Goal: Task Accomplishment & Management: Use online tool/utility

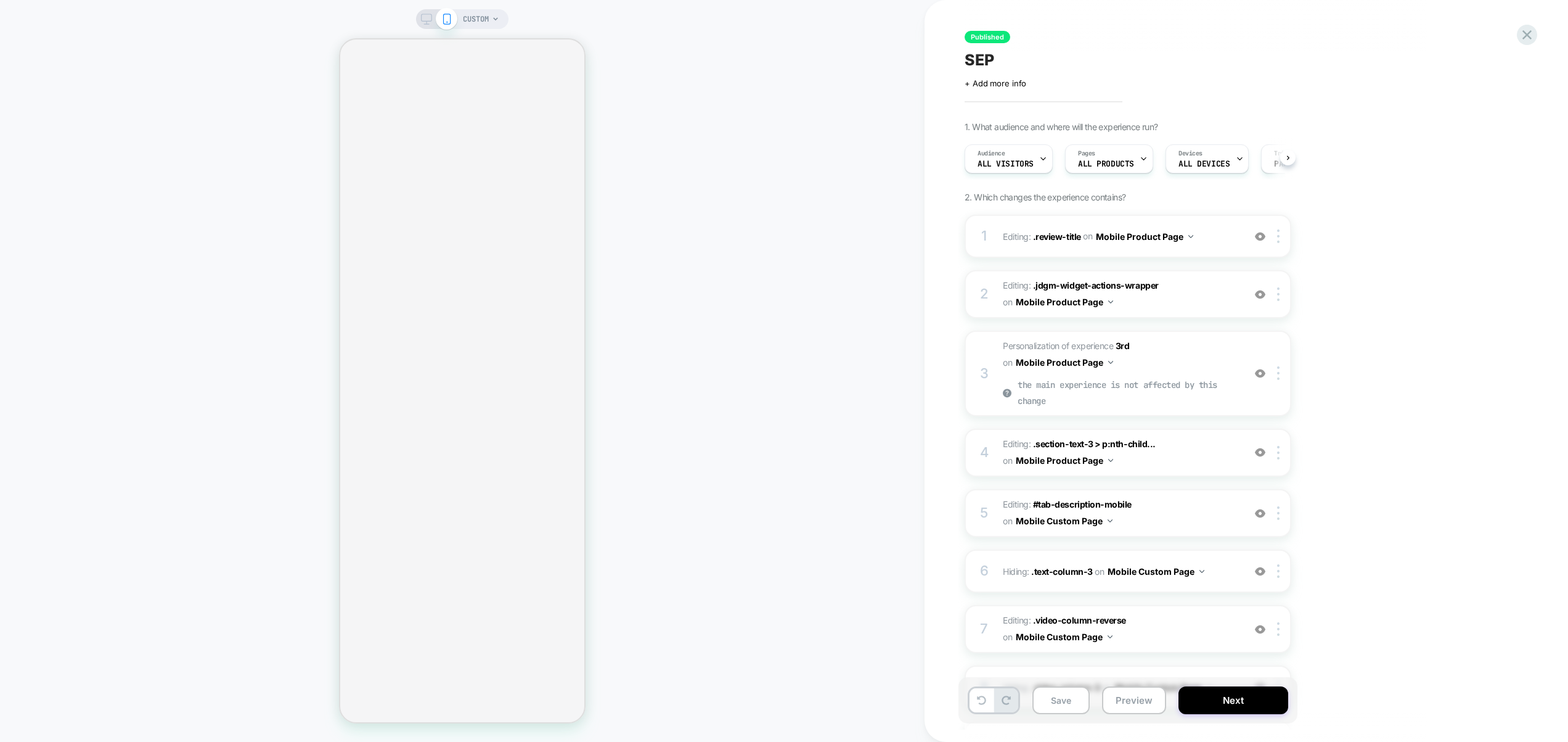
scroll to position [0, 1]
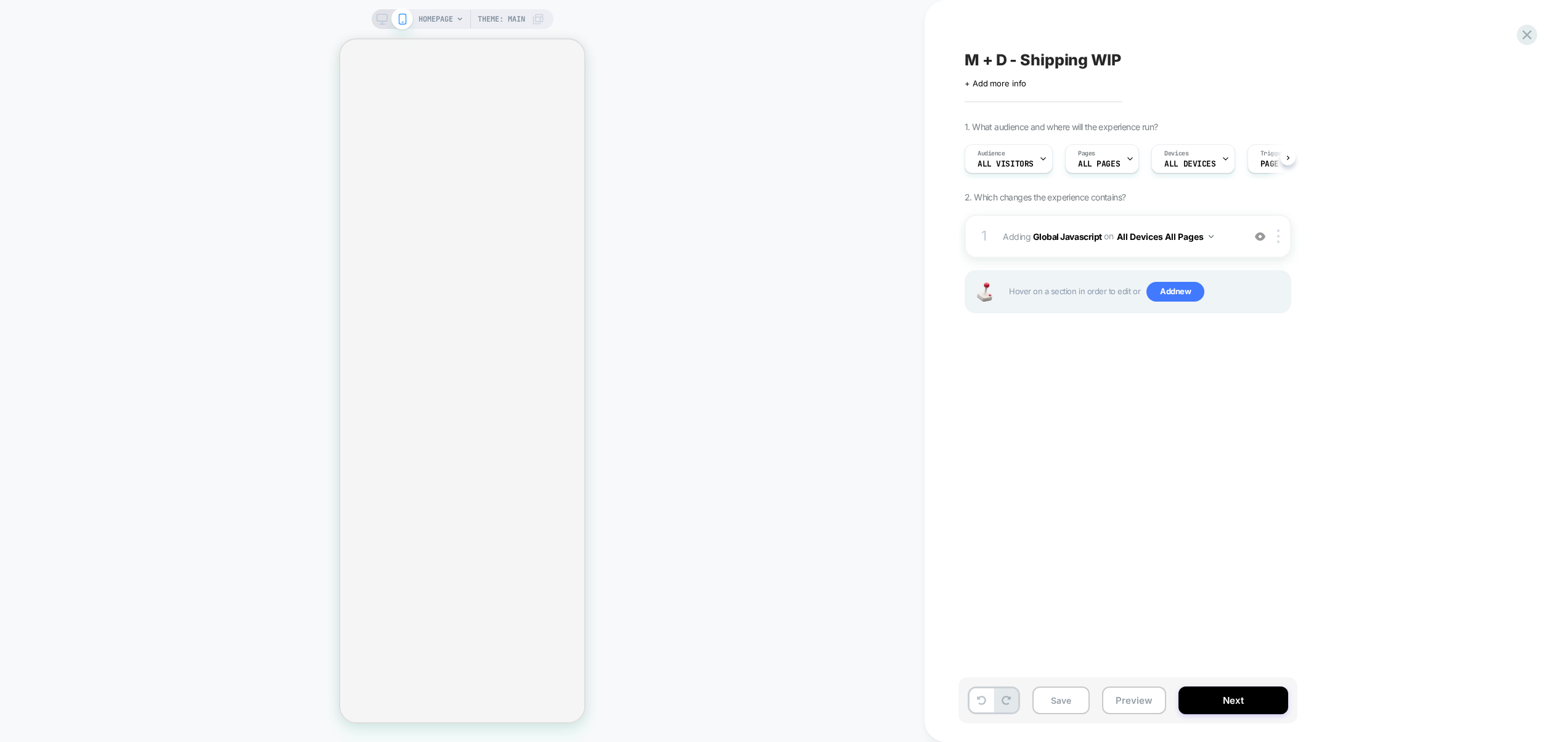
scroll to position [0, 1]
click at [1231, 238] on span "Adding Global Javascript on All Devices All Pages" at bounding box center [1120, 236] width 235 height 18
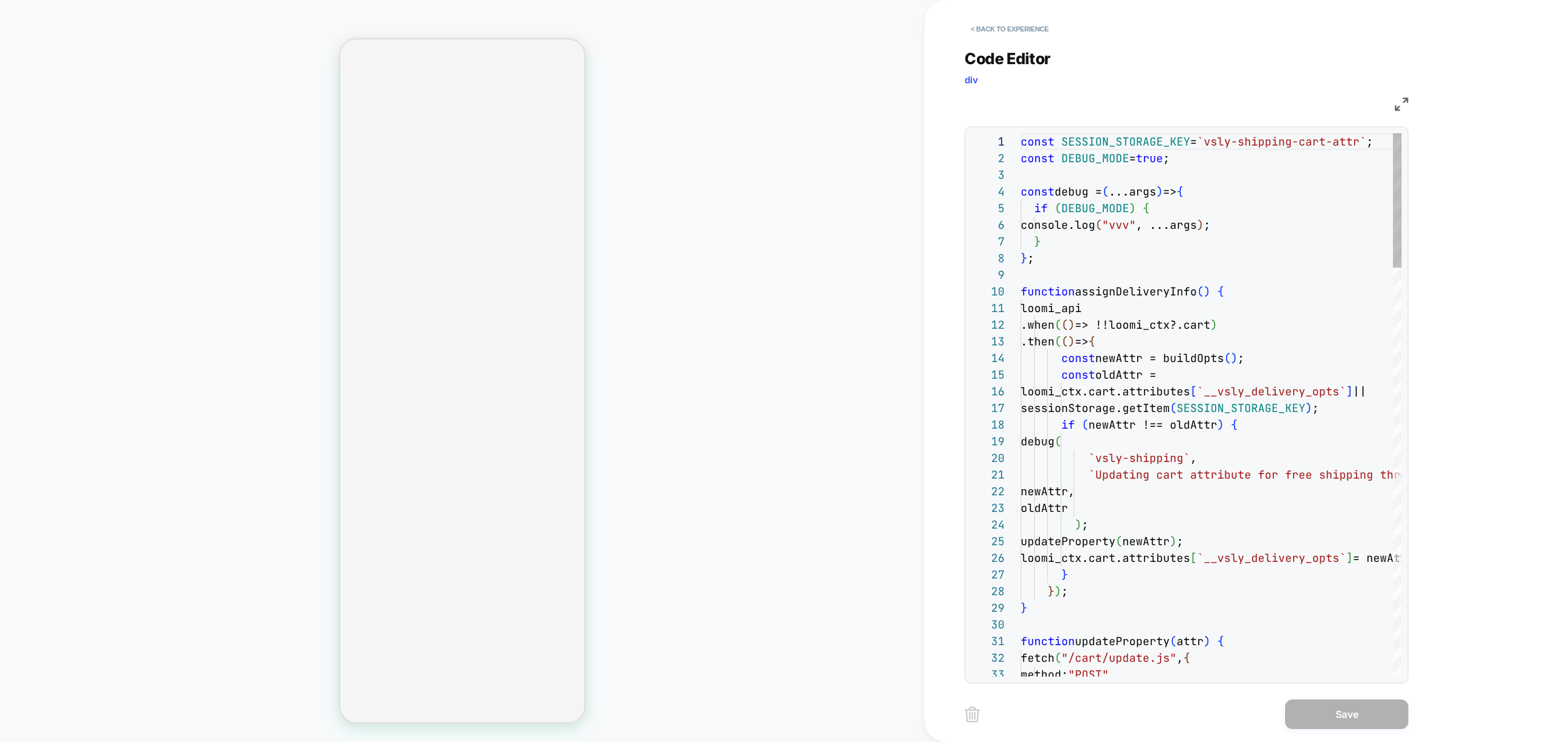
scroll to position [166, 0]
select select "**"
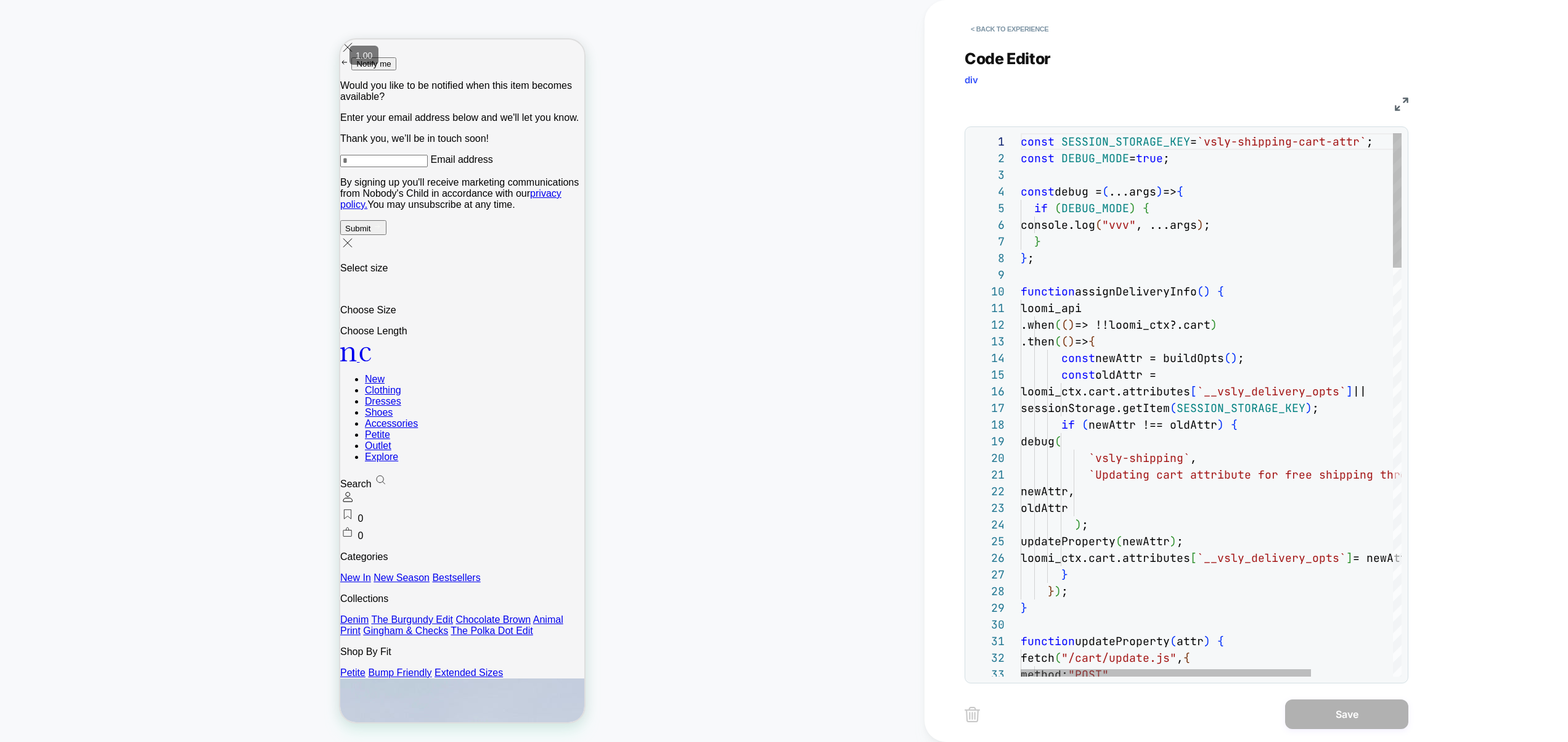
scroll to position [0, 0]
click at [244, 41] on div "const SESSION_STORAGE_KEY = `vsly-shipping-cart-attr` ; const DEBUG_MODE = true…" at bounding box center [122, 41] width 244 height 0
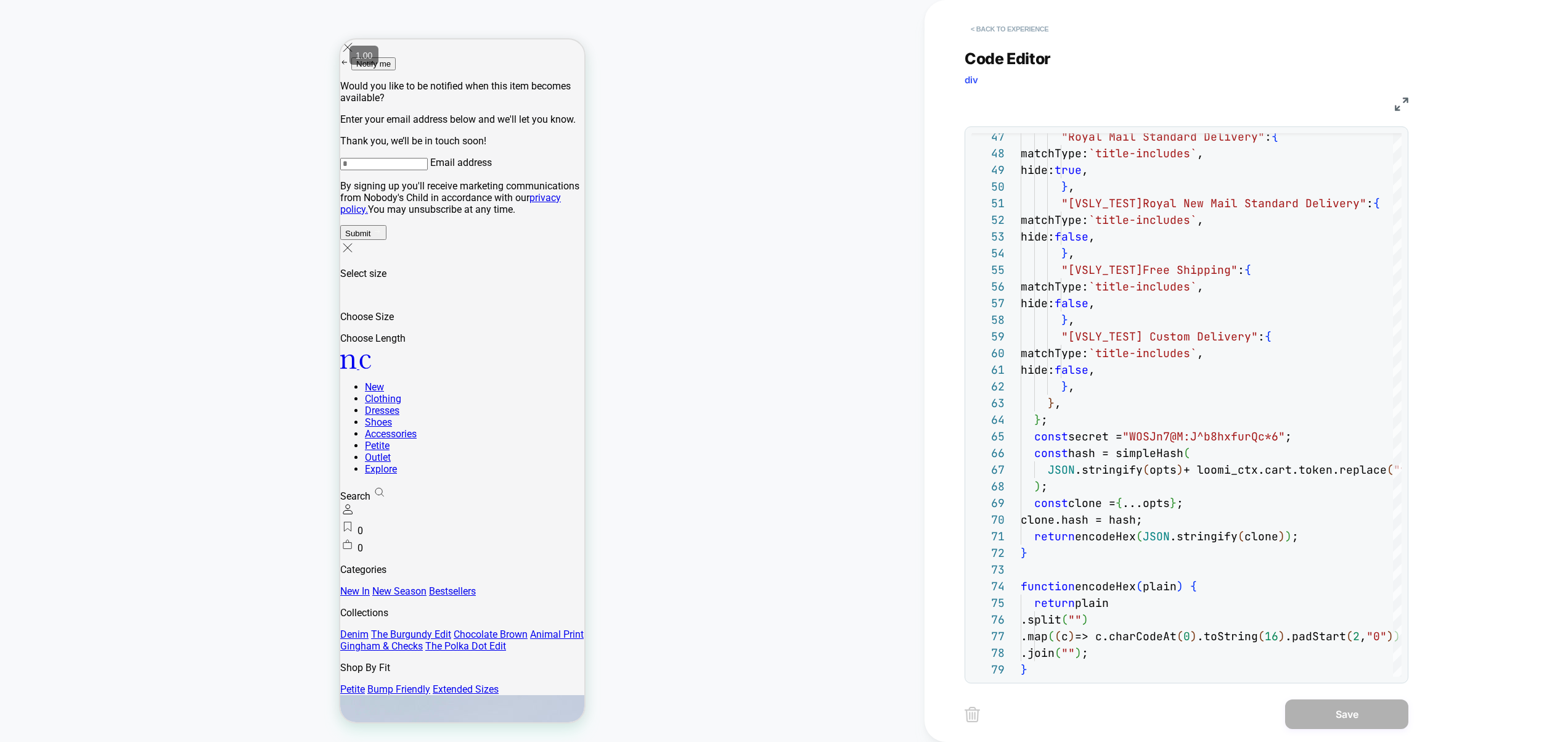
click at [1019, 23] on button "< Back to experience" at bounding box center [1010, 28] width 90 height 20
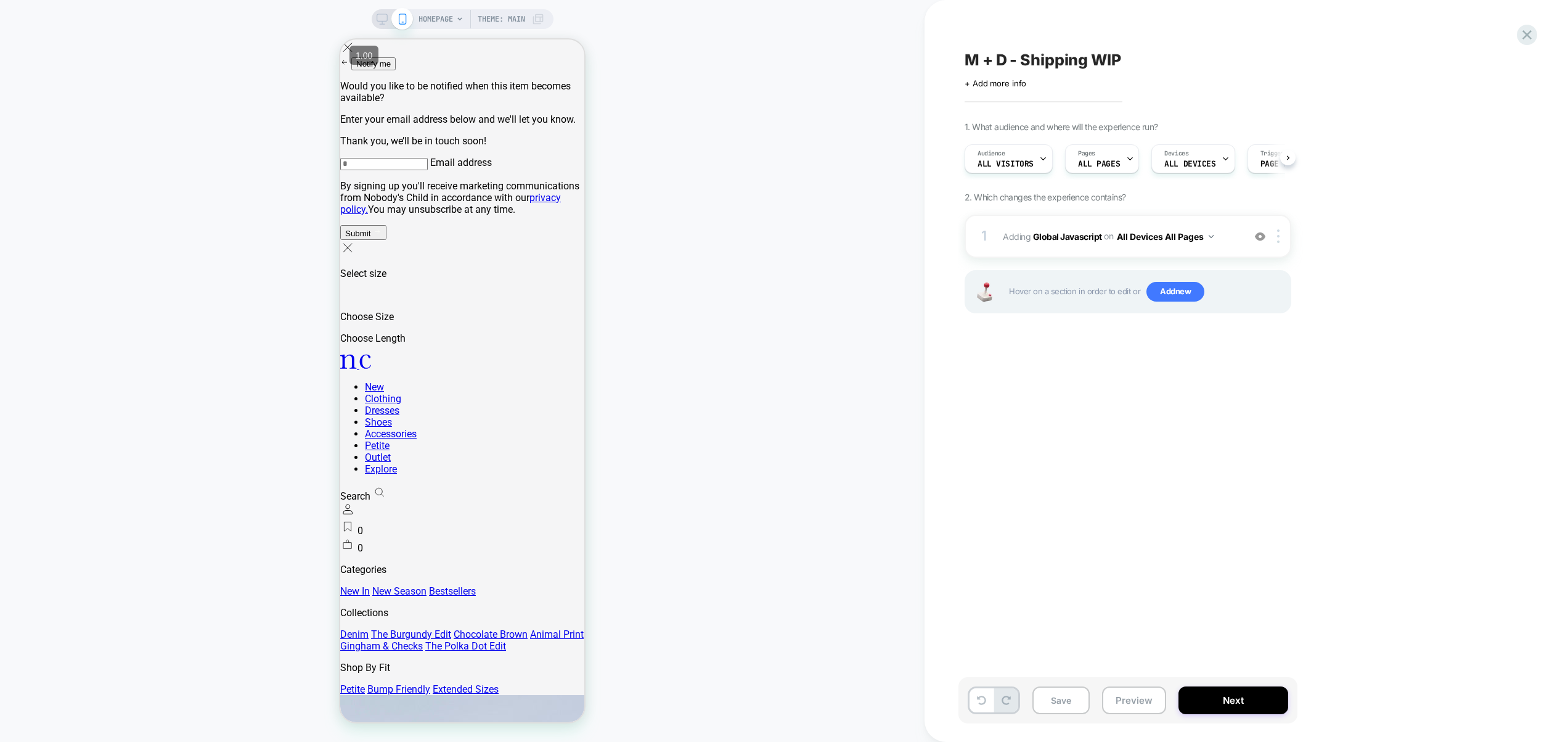
scroll to position [0, 1]
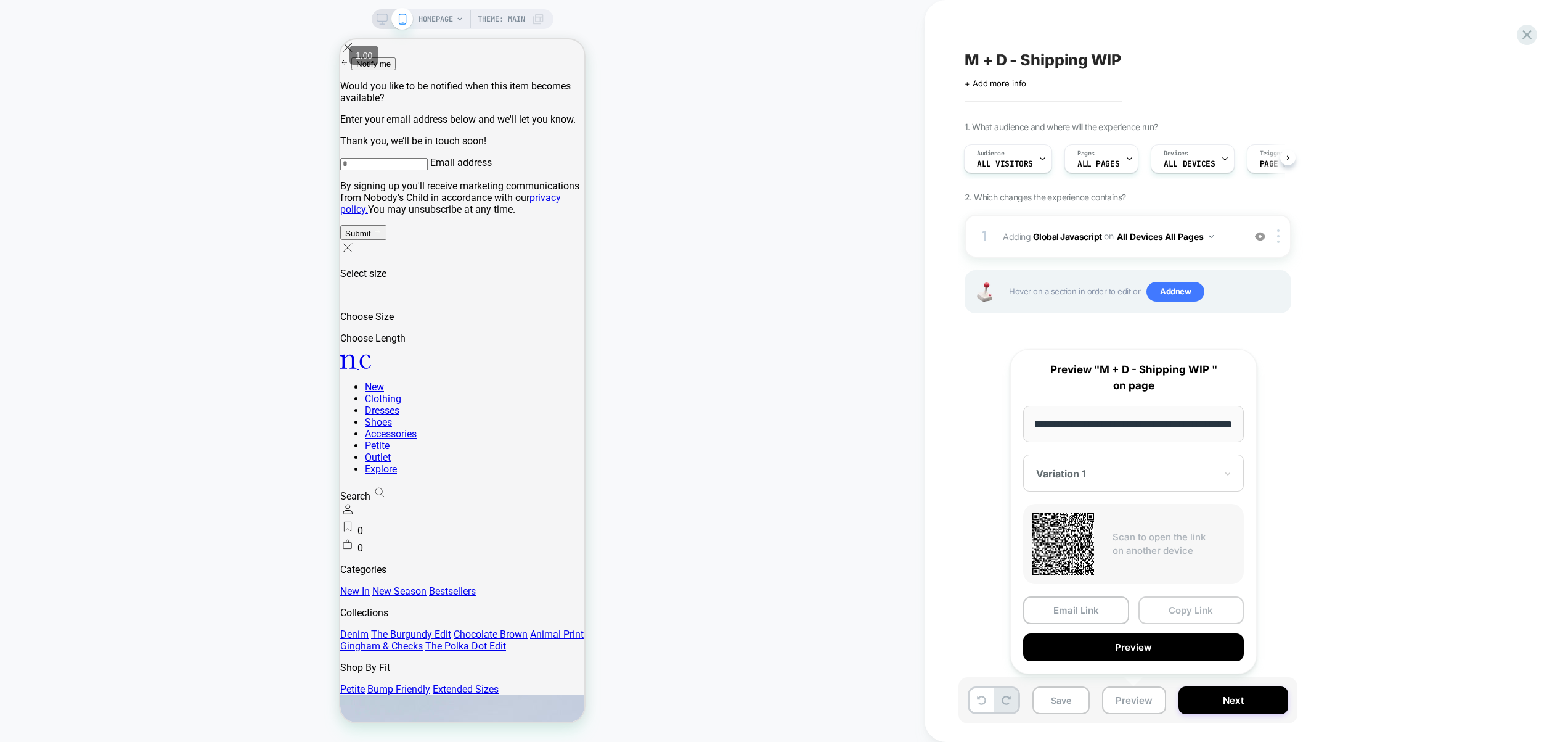
scroll to position [0, 0]
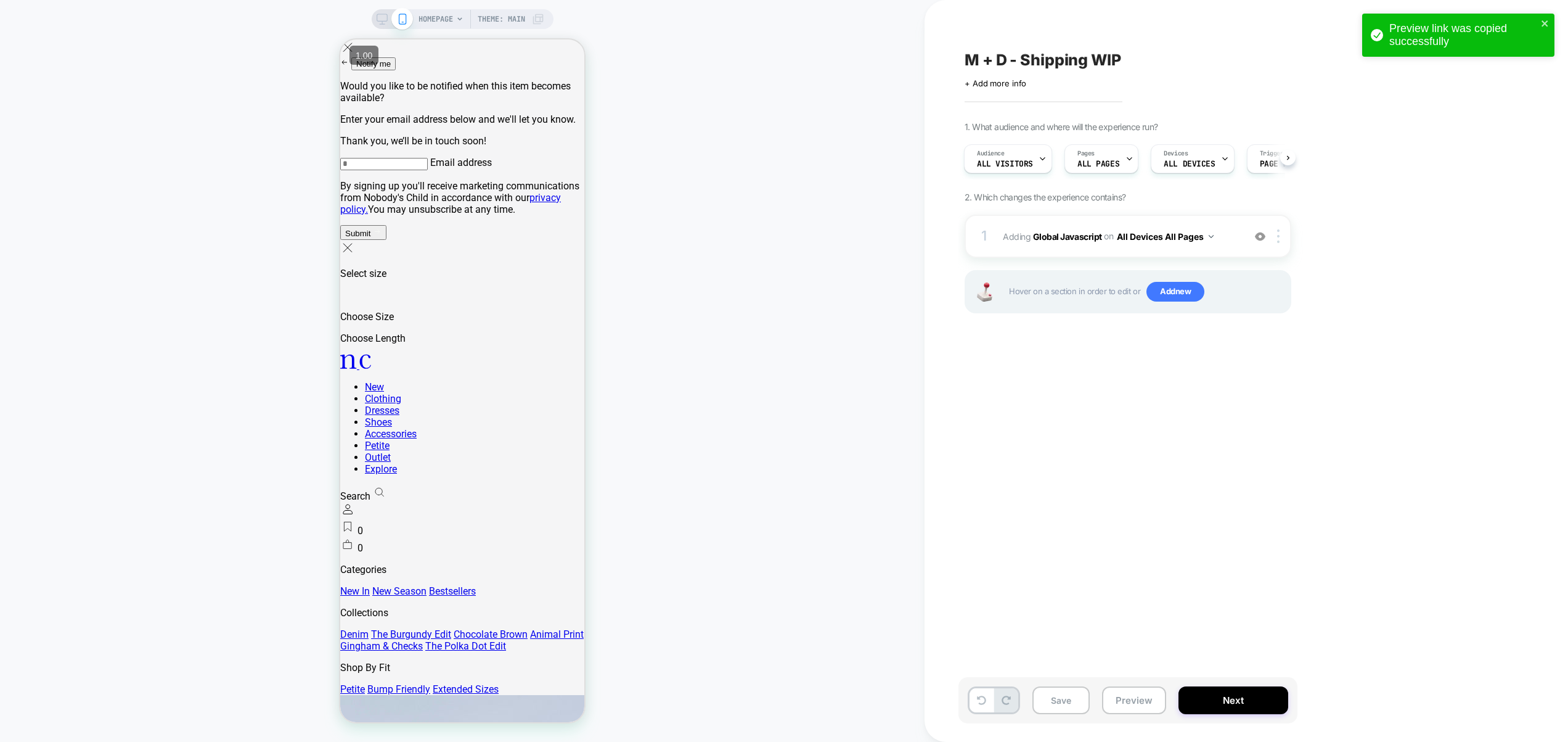
click at [1237, 249] on div "1 Adding Global Javascript on All Devices All Pages Add Before Add After Target…" at bounding box center [1128, 236] width 327 height 43
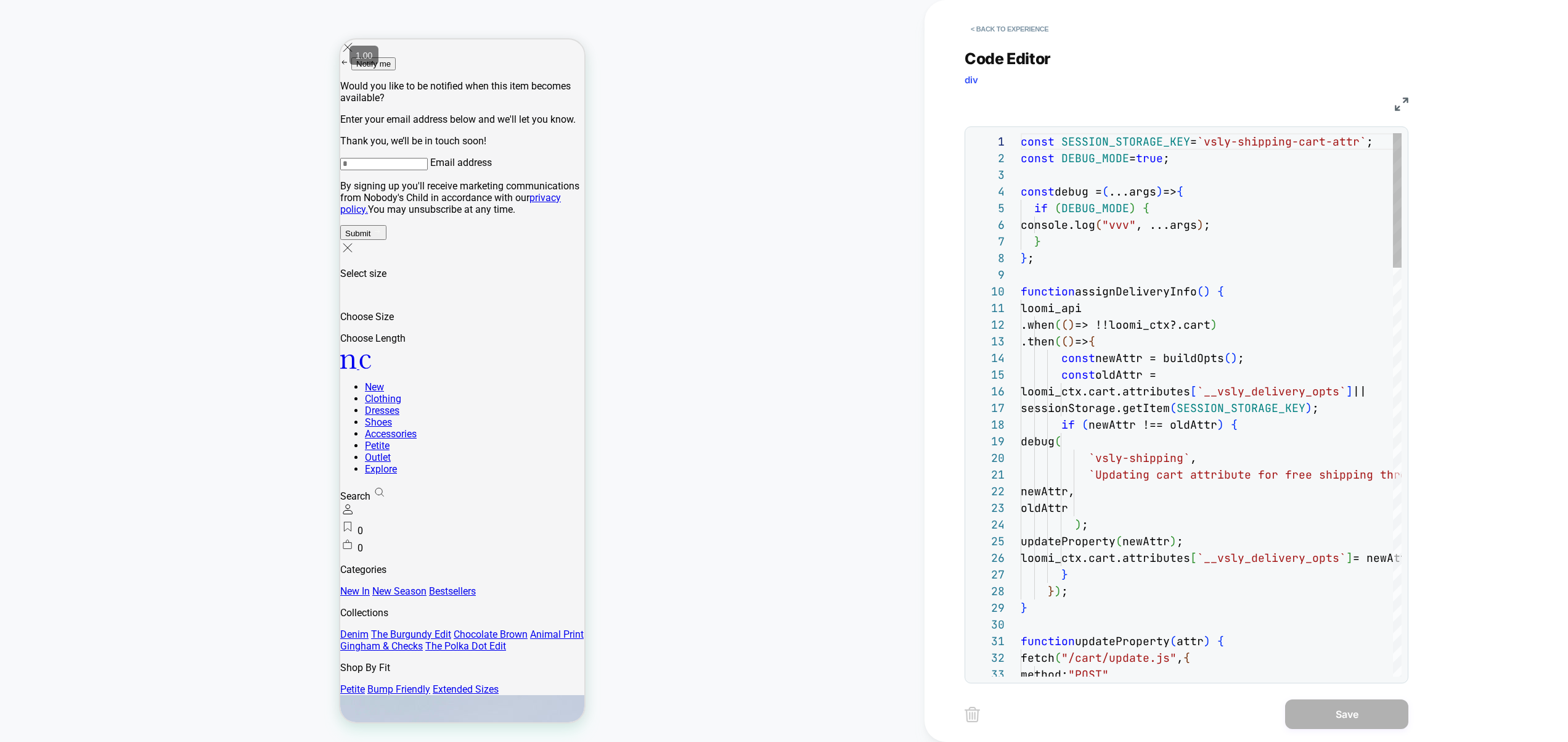
scroll to position [166, 0]
type textarea "**********"
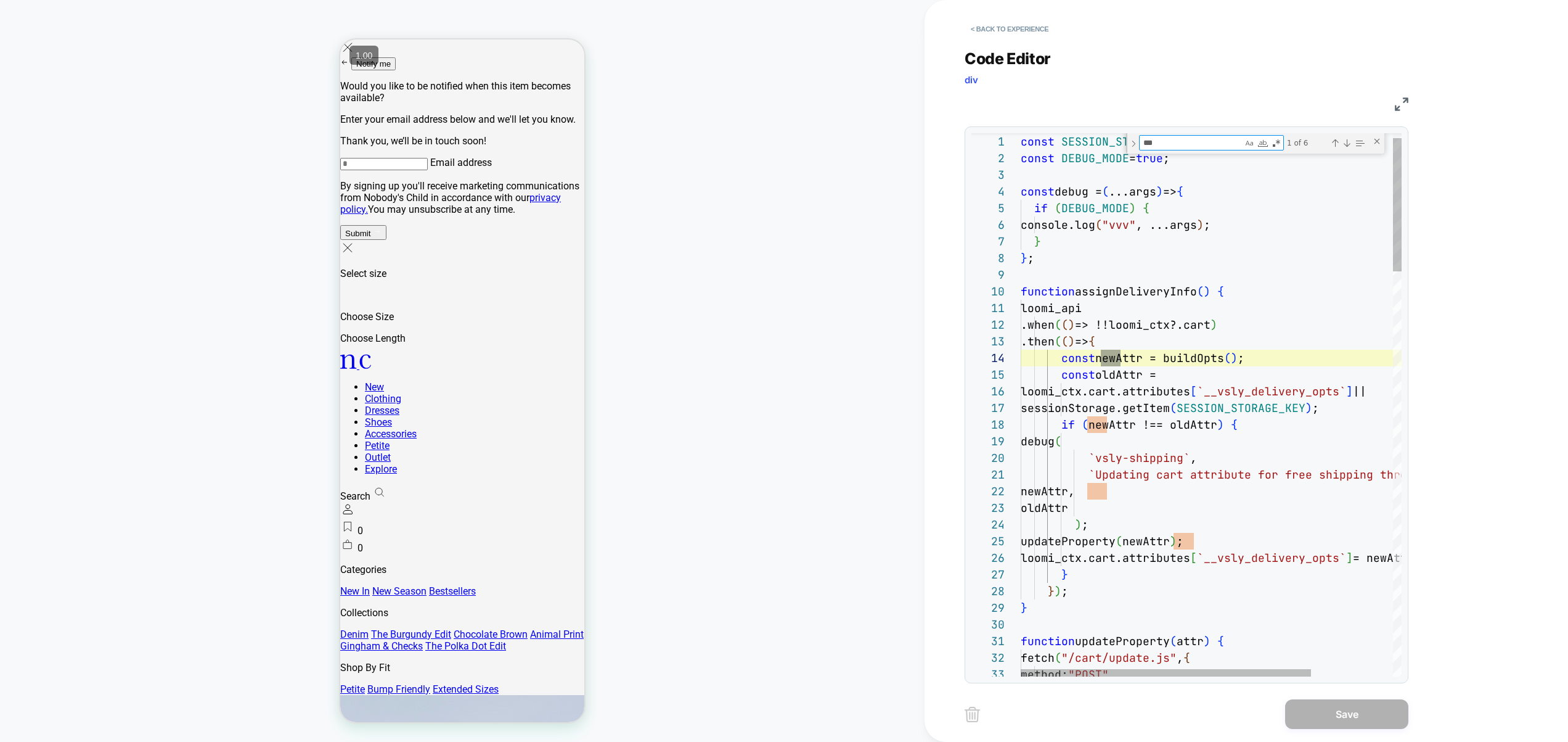
type textarea "***"
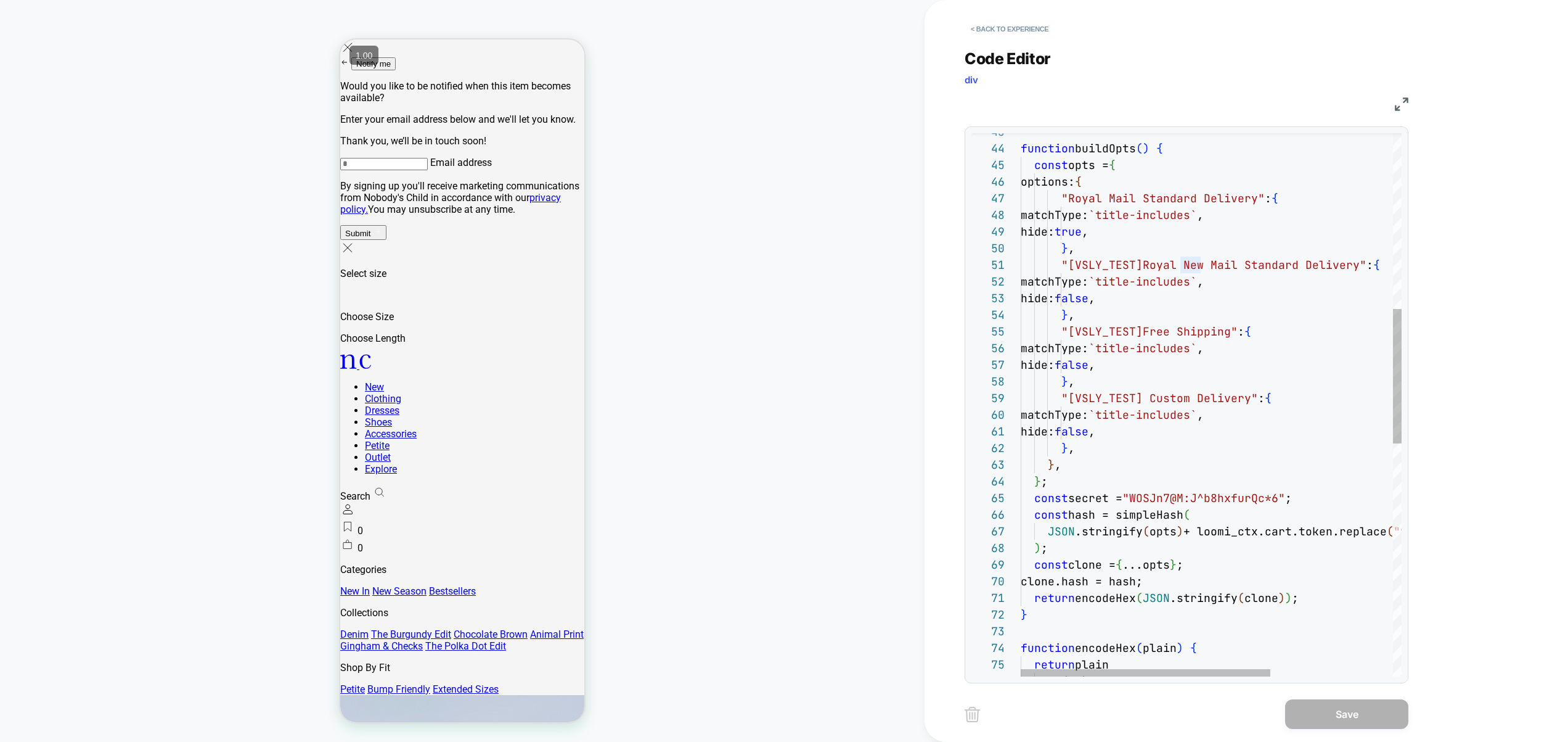
drag, startPoint x: 1142, startPoint y: 265, endPoint x: 1355, endPoint y: 262, distance: 213.0
type textarea "**********"
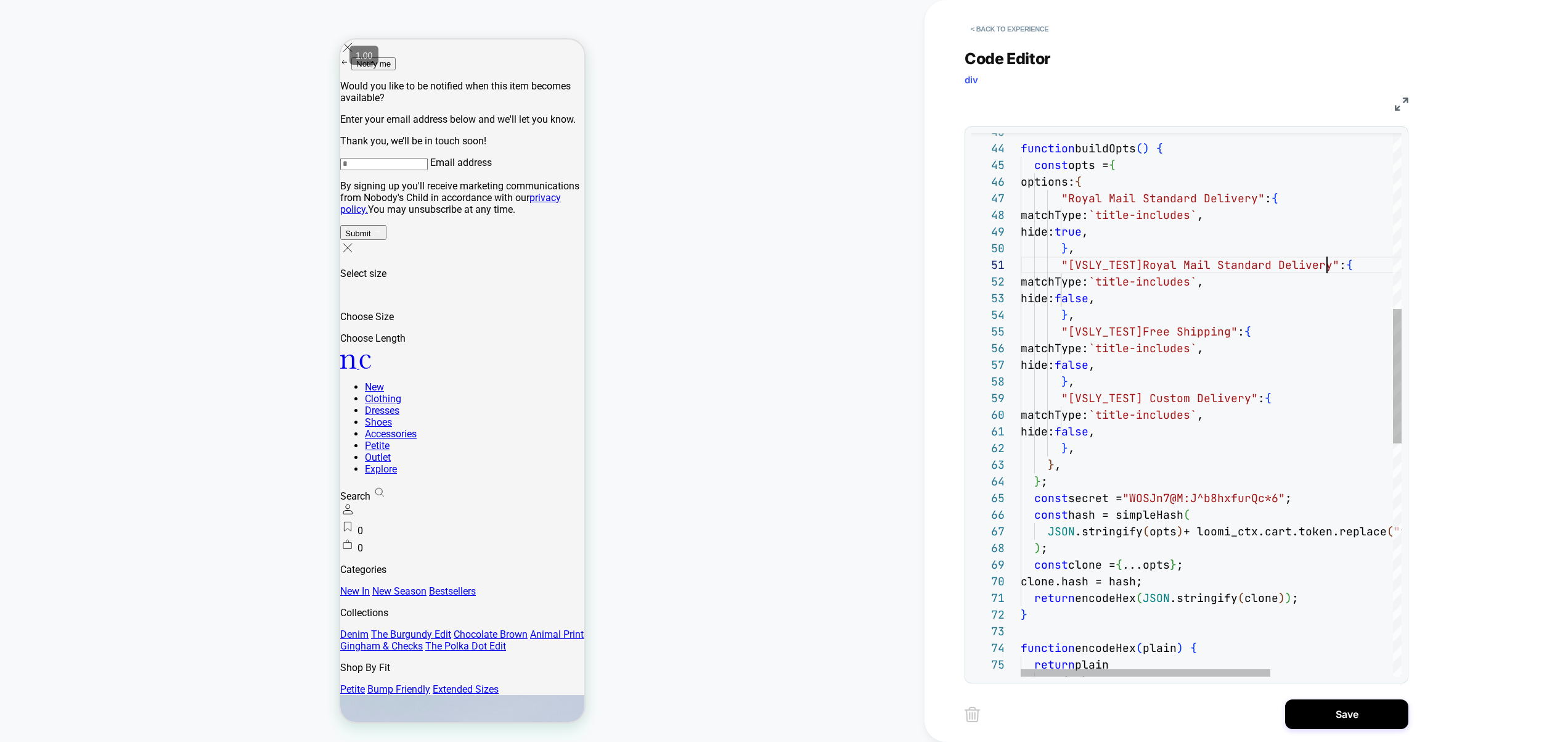
scroll to position [0, 307]
click at [0, 0] on button "Save" at bounding box center [0, 0] width 0 height 0
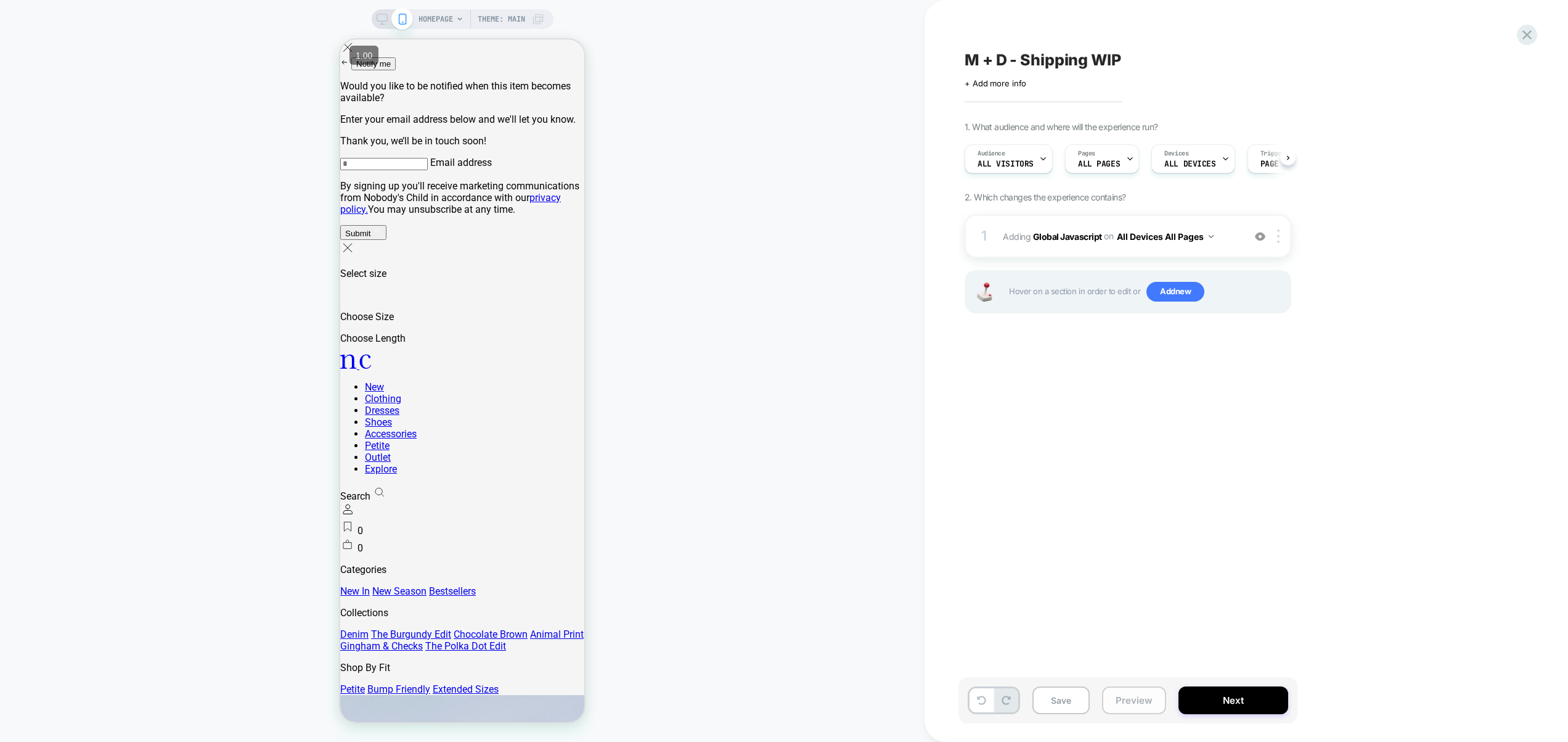
scroll to position [0, 1]
click at [1139, 699] on button "Preview" at bounding box center [1134, 700] width 64 height 28
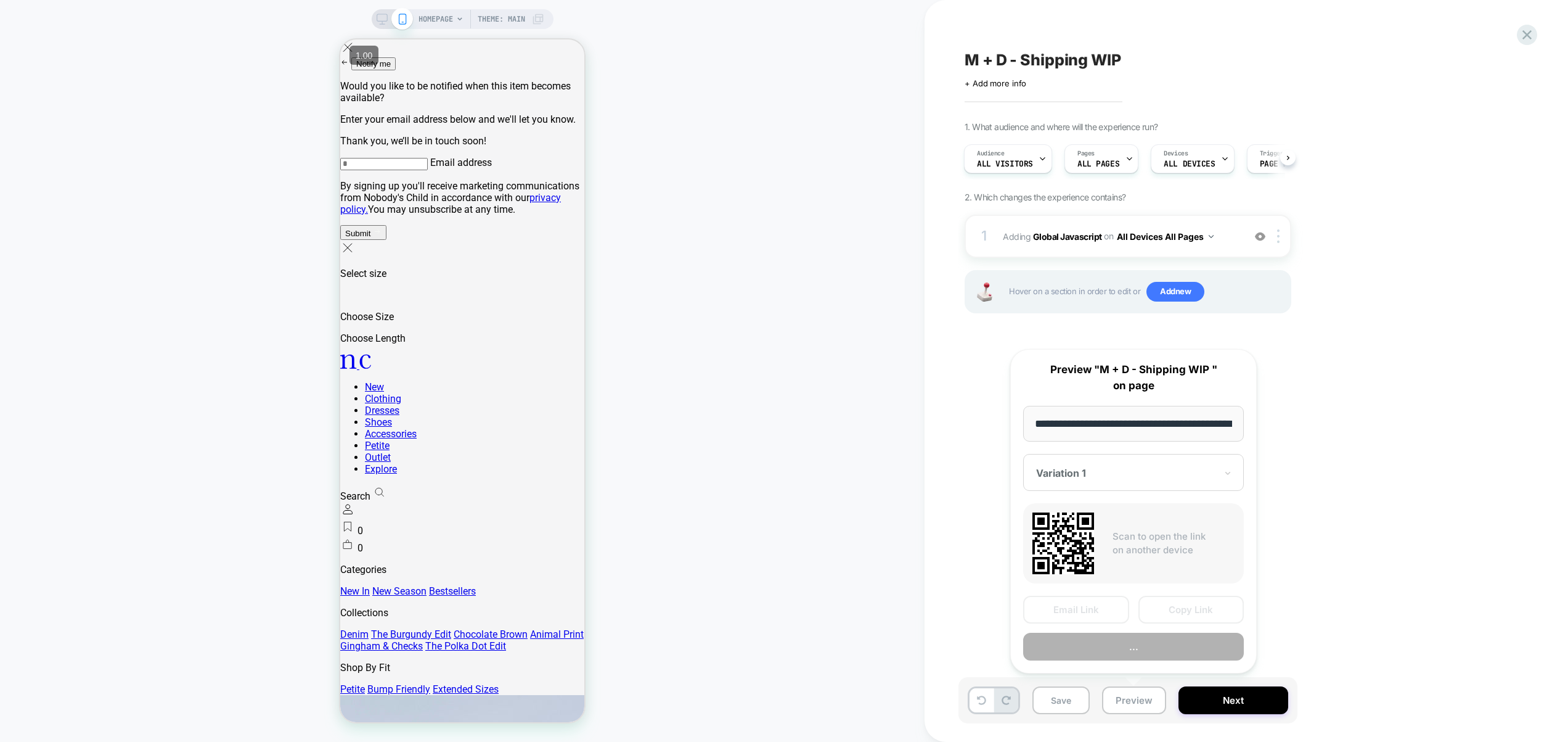
scroll to position [0, 57]
click at [1179, 617] on button "Copy Link" at bounding box center [1192, 610] width 106 height 28
